Goal: Transaction & Acquisition: Purchase product/service

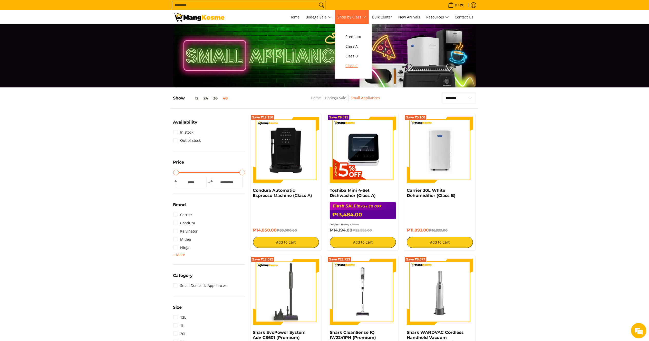
click at [358, 67] on span "Class C" at bounding box center [354, 66] width 16 height 6
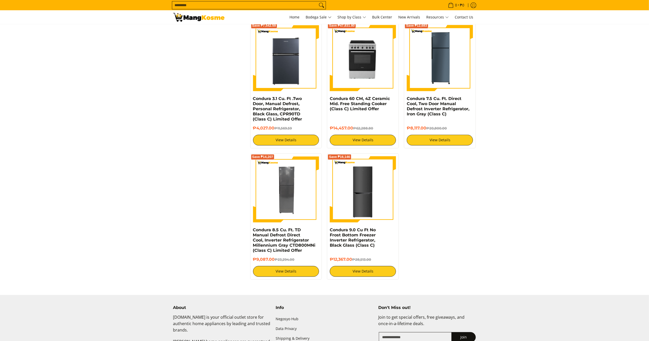
scroll to position [1152, 0]
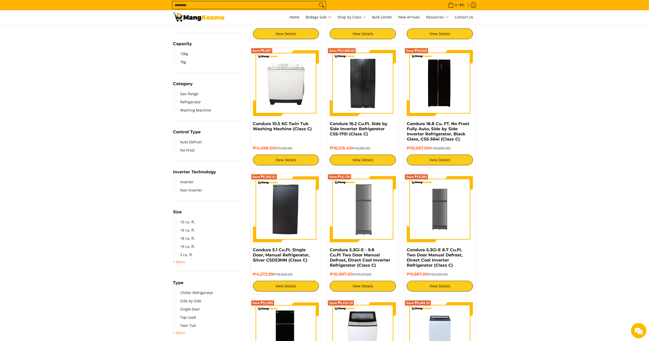
scroll to position [0, 0]
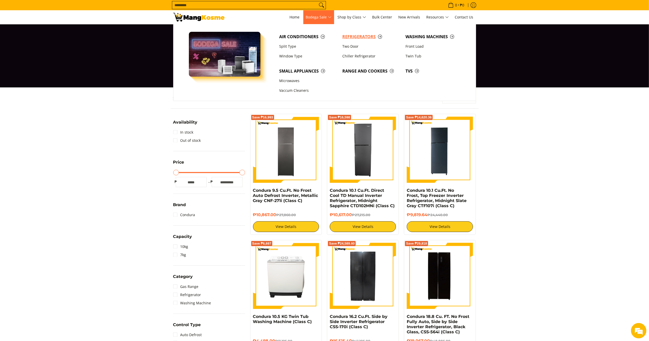
click at [370, 39] on span "Refrigerators" at bounding box center [371, 37] width 58 height 6
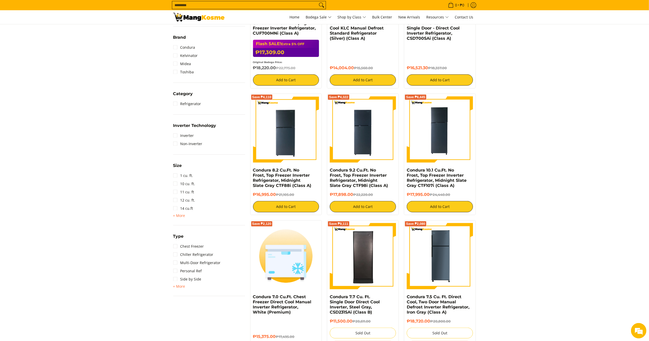
scroll to position [173, 0]
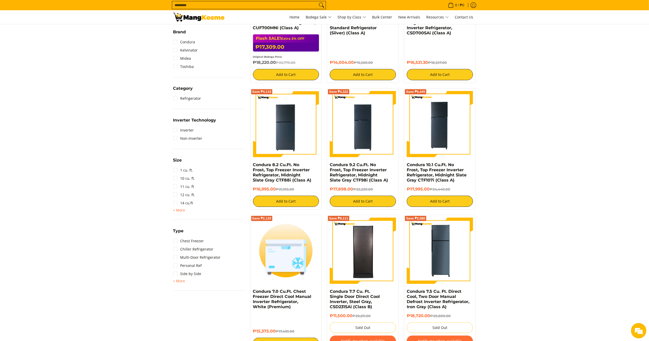
drag, startPoint x: 657, startPoint y: 52, endPoint x: 651, endPoint y: 60, distance: 9.4
click at [193, 266] on link "Personal Ref" at bounding box center [187, 266] width 29 height 8
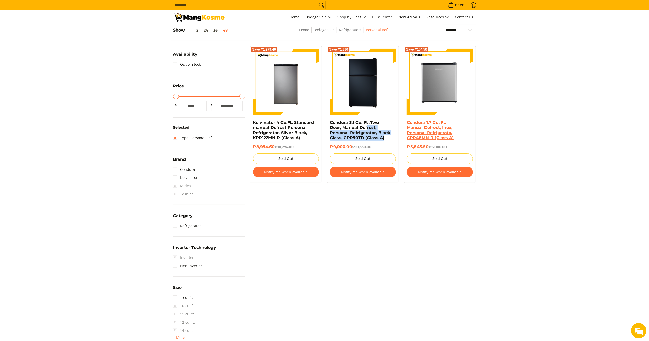
drag, startPoint x: 385, startPoint y: 139, endPoint x: 414, endPoint y: 130, distance: 30.9
click at [368, 130] on h4 "Condura 3.1 Cu. Ft .Two Door, Manual Defrost, Personal Refrigerator, Black Glas…" at bounding box center [363, 130] width 66 height 21
click at [524, 131] on section "**********" at bounding box center [324, 223] width 649 height 407
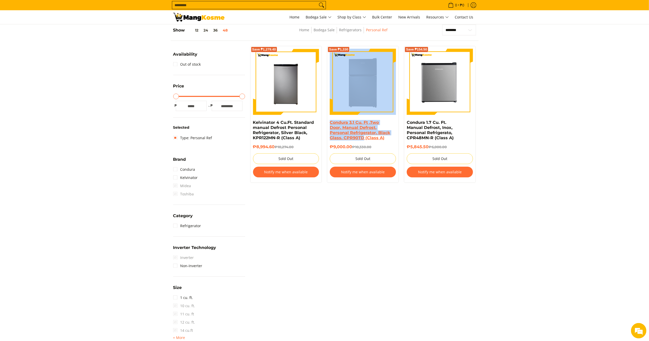
drag, startPoint x: 330, startPoint y: 119, endPoint x: 363, endPoint y: 139, distance: 38.9
click at [363, 139] on div "Save ₱1,330 Condura 3.1 Cu. Ft .Two Door, Manual Defrost, Personal Refrigerator…" at bounding box center [363, 114] width 72 height 137
copy div "Condura 3.1 Cu. Ft .Two Door, Manual Defrost, Personal Refrigerator, Black Glas…"
